Goal: Navigation & Orientation: Find specific page/section

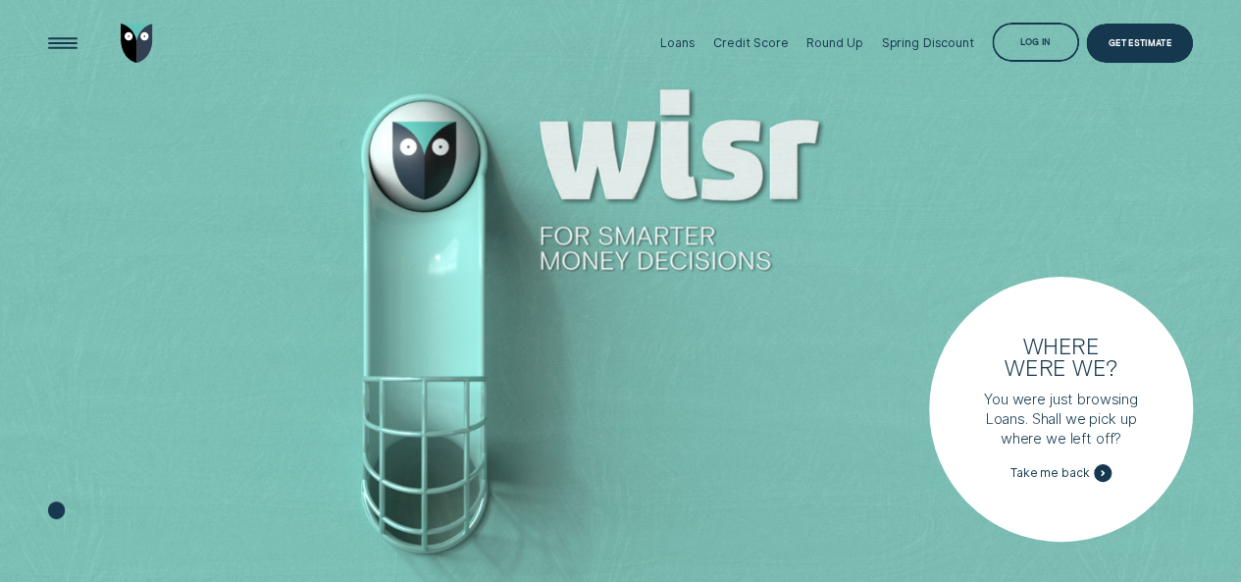
click at [71, 32] on div "Open Menu" at bounding box center [62, 44] width 56 height 56
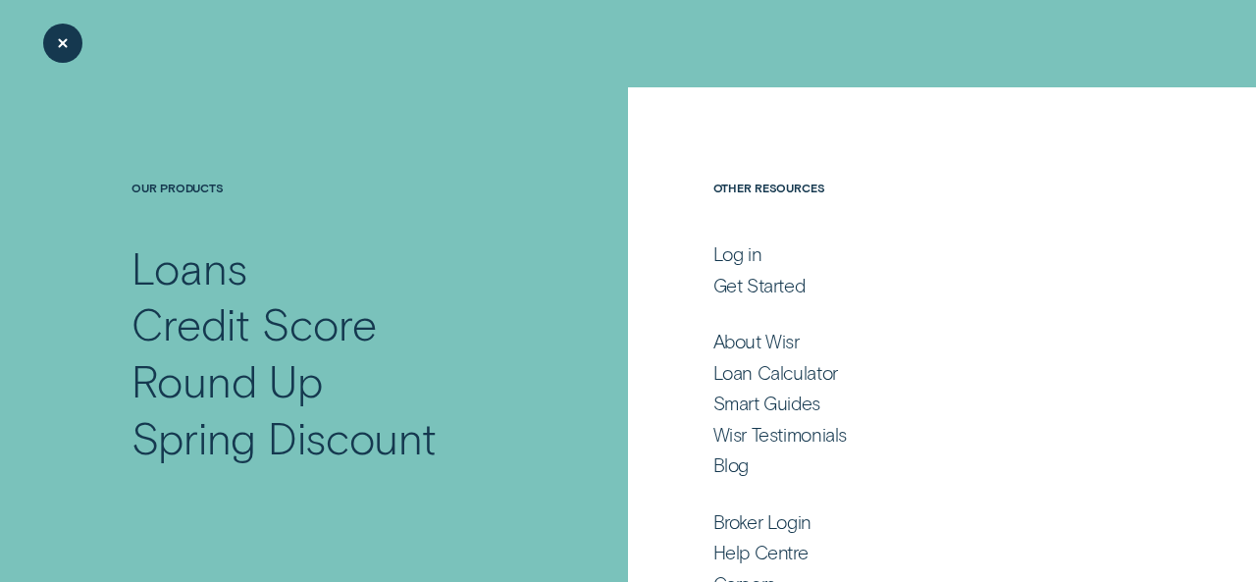
click at [71, 40] on div "Close Menu" at bounding box center [62, 44] width 56 height 56
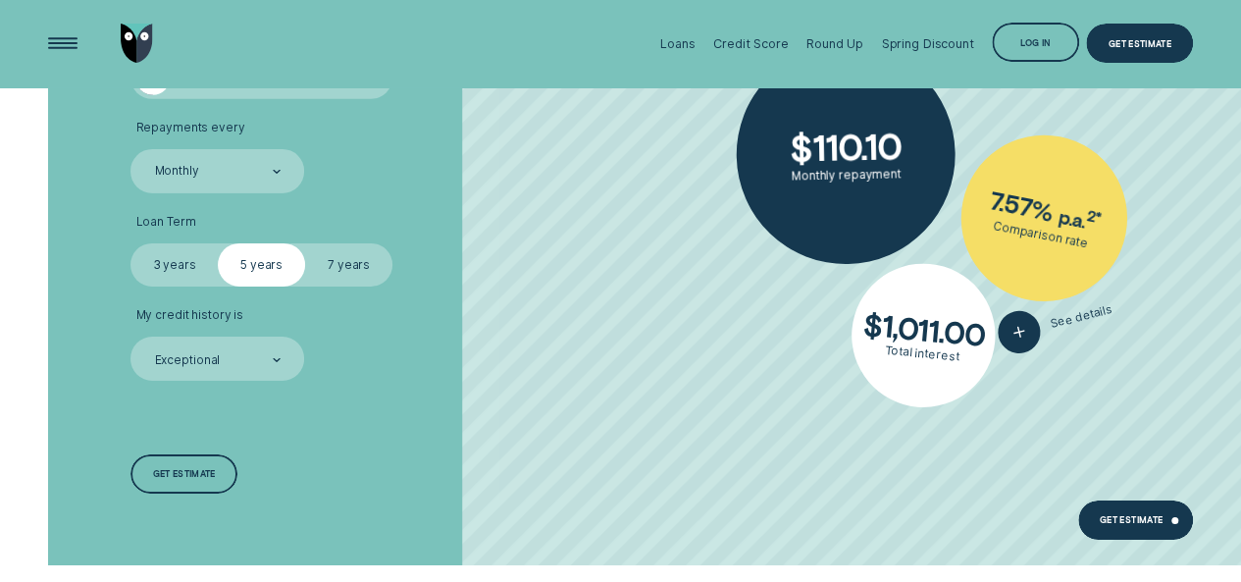
scroll to position [3082, 0]
